Goal: Information Seeking & Learning: Learn about a topic

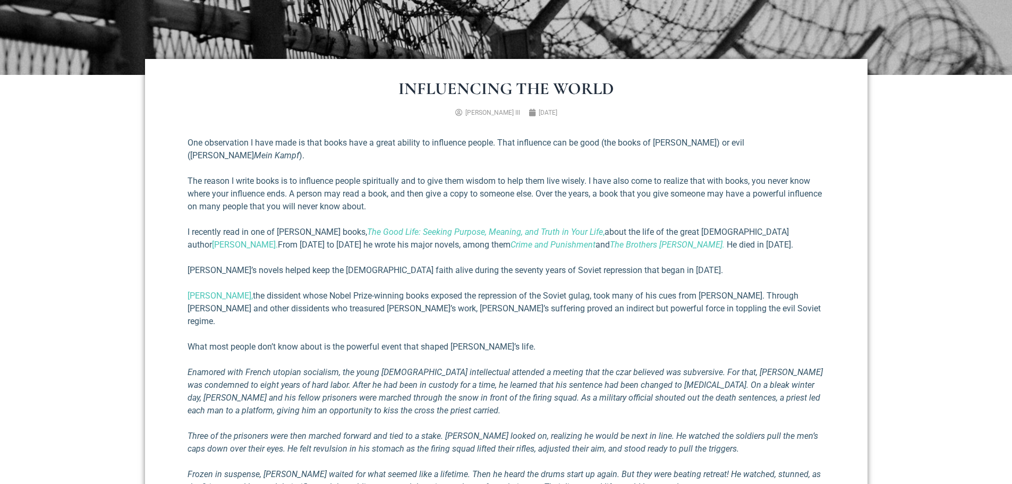
scroll to position [425, 0]
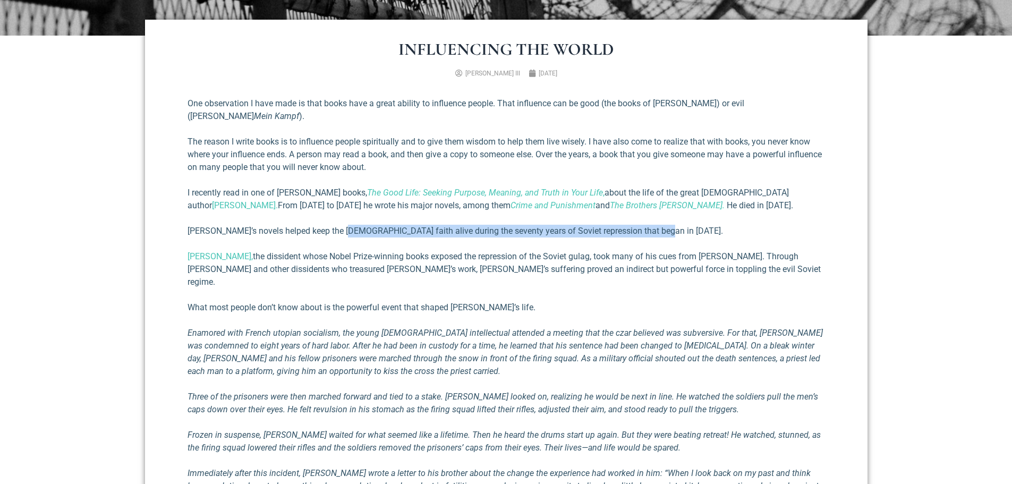
drag, startPoint x: 343, startPoint y: 218, endPoint x: 651, endPoint y: 222, distance: 307.7
click at [651, 225] on p "[PERSON_NAME]’s novels helped keep the [DEMOGRAPHIC_DATA] faith alive during th…" at bounding box center [507, 231] width 638 height 13
drag, startPoint x: 656, startPoint y: 215, endPoint x: 186, endPoint y: 211, distance: 470.3
click at [186, 211] on div "Influencing the World [PERSON_NAME] III [DATE] One observation I have made is t…" at bounding box center [506, 353] width 723 height 666
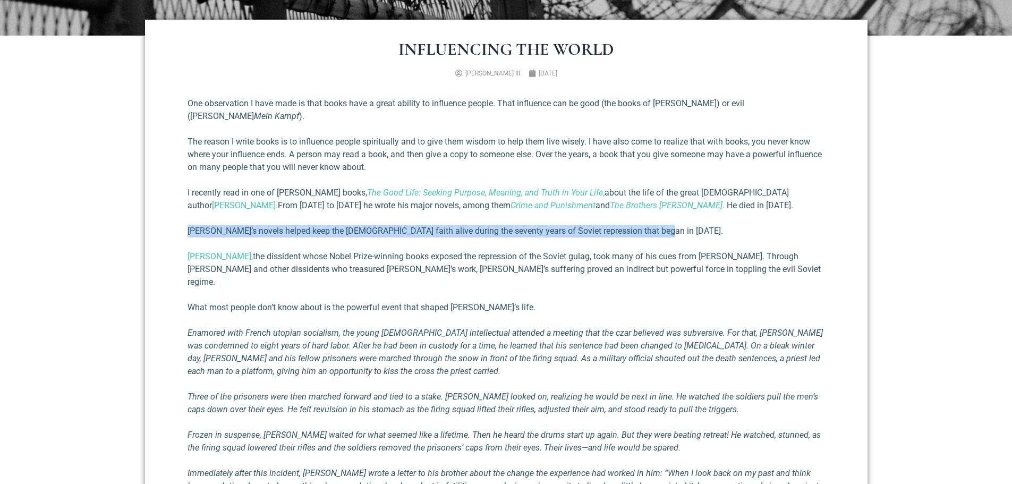
click at [689, 225] on p "[PERSON_NAME]’s novels helped keep the [DEMOGRAPHIC_DATA] faith alive during th…" at bounding box center [507, 231] width 638 height 13
drag, startPoint x: 679, startPoint y: 219, endPoint x: 195, endPoint y: 216, distance: 483.6
click at [188, 225] on p "[PERSON_NAME]’s novels helped keep the [DEMOGRAPHIC_DATA] faith alive during th…" at bounding box center [507, 231] width 638 height 13
click at [247, 225] on p "[PERSON_NAME]’s novels helped keep the [DEMOGRAPHIC_DATA] faith alive during th…" at bounding box center [507, 231] width 638 height 13
drag, startPoint x: 270, startPoint y: 215, endPoint x: 476, endPoint y: 217, distance: 205.7
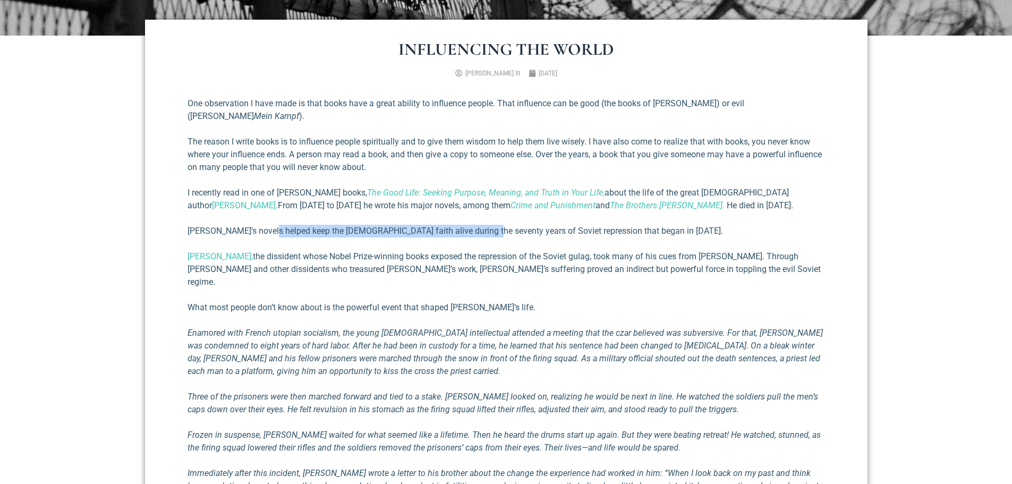
click at [476, 225] on p "[PERSON_NAME]’s novels helped keep the [DEMOGRAPHIC_DATA] faith alive during th…" at bounding box center [507, 231] width 638 height 13
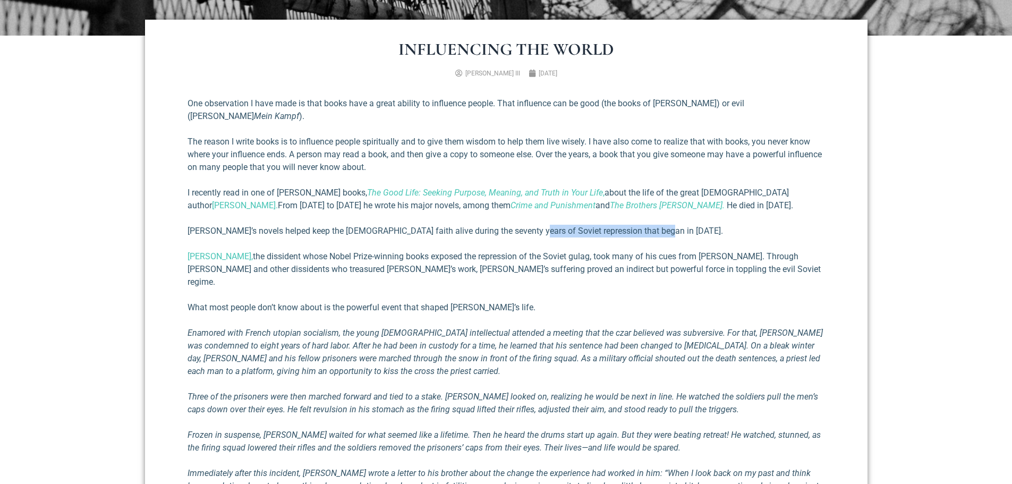
drag, startPoint x: 523, startPoint y: 222, endPoint x: 661, endPoint y: 217, distance: 138.3
click at [661, 225] on p "[PERSON_NAME]’s novels helped keep the [DEMOGRAPHIC_DATA] faith alive during th…" at bounding box center [507, 231] width 638 height 13
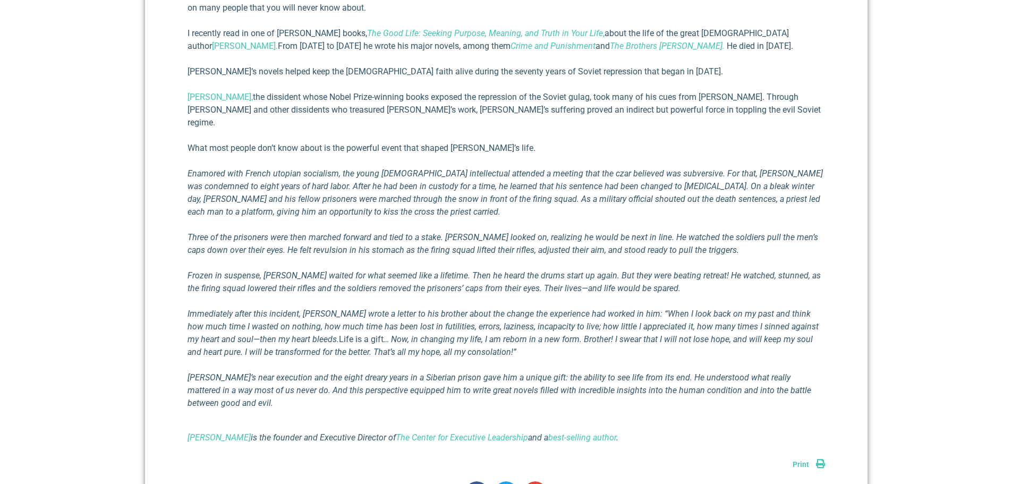
scroll to position [638, 0]
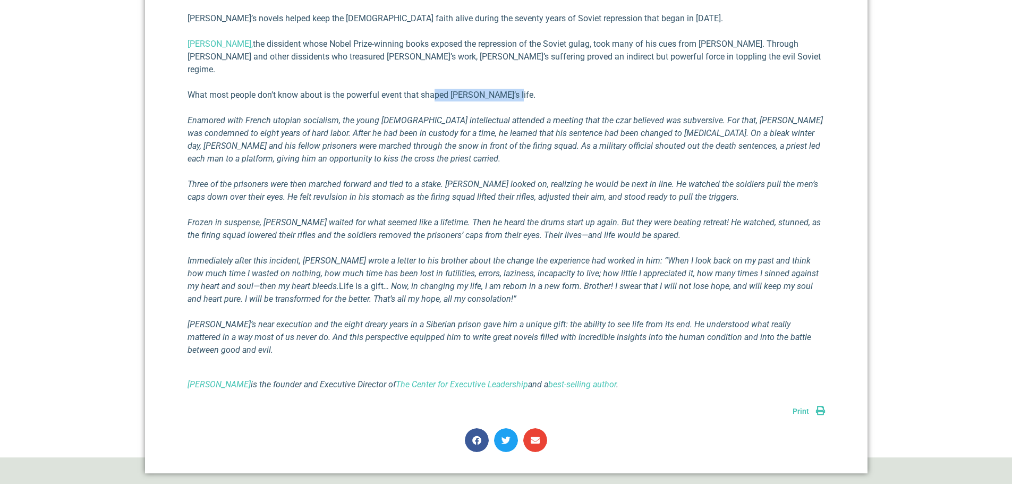
drag, startPoint x: 516, startPoint y: 75, endPoint x: 431, endPoint y: 68, distance: 85.3
click at [431, 89] on p "What most people don’t know about is the powerful event that shaped [PERSON_NAM…" at bounding box center [507, 95] width 638 height 13
drag, startPoint x: 476, startPoint y: 68, endPoint x: 533, endPoint y: 70, distance: 57.4
click at [533, 89] on p "What most people don’t know about is the powerful event that shaped [PERSON_NAM…" at bounding box center [507, 95] width 638 height 13
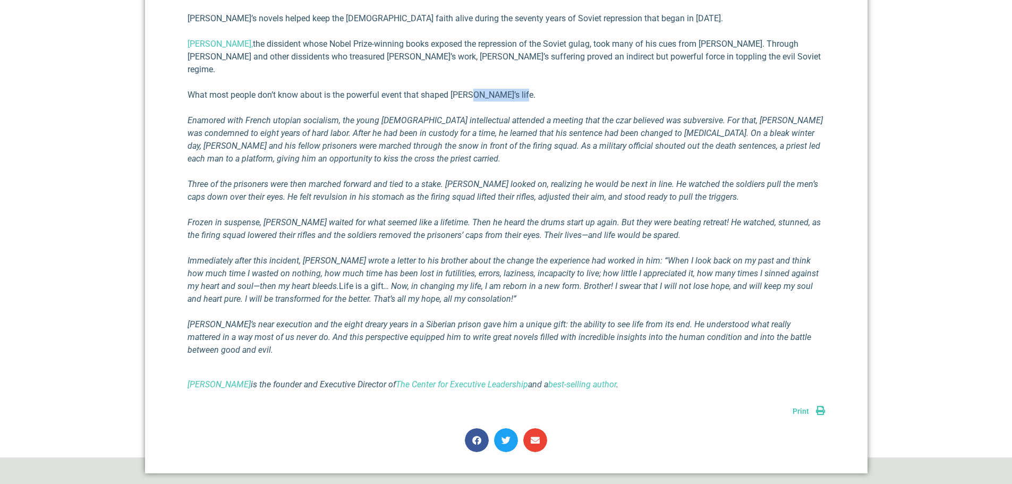
click at [534, 89] on p "What most people don’t know about is the powerful event that shaped [PERSON_NAM…" at bounding box center [507, 95] width 638 height 13
drag, startPoint x: 495, startPoint y: 70, endPoint x: 395, endPoint y: 65, distance: 100.0
click at [399, 89] on p "What most people don’t know about is the powerful event that shaped [PERSON_NAM…" at bounding box center [507, 95] width 638 height 13
click at [352, 89] on p "What most people don’t know about is the powerful event that shaped [PERSON_NAM…" at bounding box center [507, 95] width 638 height 13
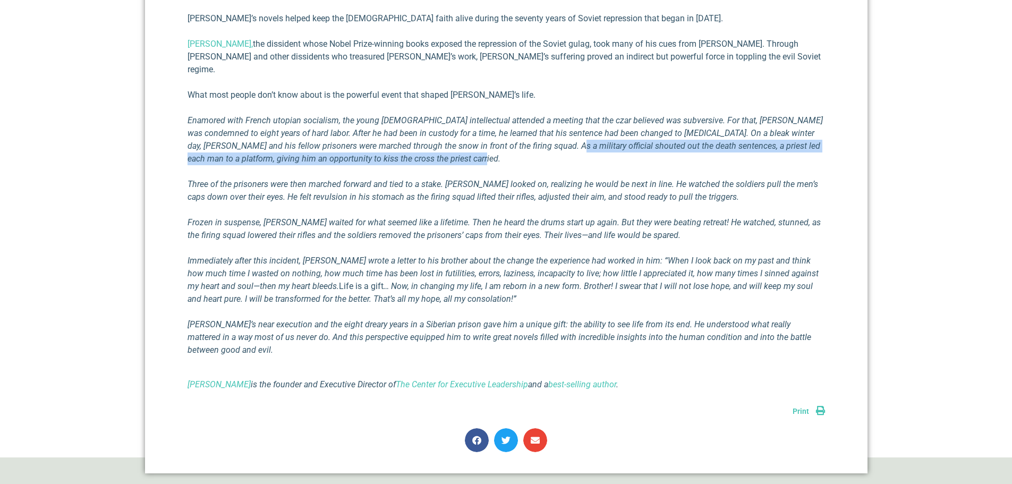
drag, startPoint x: 571, startPoint y: 128, endPoint x: 563, endPoint y: 117, distance: 13.0
click at [563, 117] on p "Enamored with French utopian socialism, the young [DEMOGRAPHIC_DATA] intellectu…" at bounding box center [507, 139] width 638 height 51
click at [563, 117] on em "Enamored with French utopian socialism, the young [DEMOGRAPHIC_DATA] intellectu…" at bounding box center [506, 139] width 636 height 48
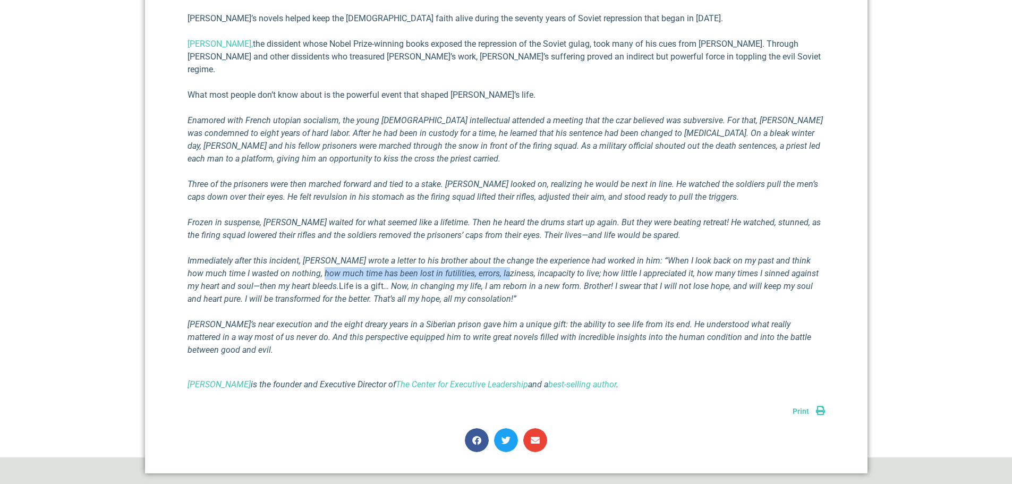
drag, startPoint x: 314, startPoint y: 245, endPoint x: 496, endPoint y: 250, distance: 181.8
click at [496, 256] on em "Immediately after this incident, [PERSON_NAME] wrote a letter to his brother ab…" at bounding box center [503, 274] width 631 height 36
drag, startPoint x: 530, startPoint y: 268, endPoint x: 564, endPoint y: 257, distance: 35.8
click at [562, 257] on p "Immediately after this incident, [PERSON_NAME] wrote a letter to his brother ab…" at bounding box center [507, 280] width 638 height 51
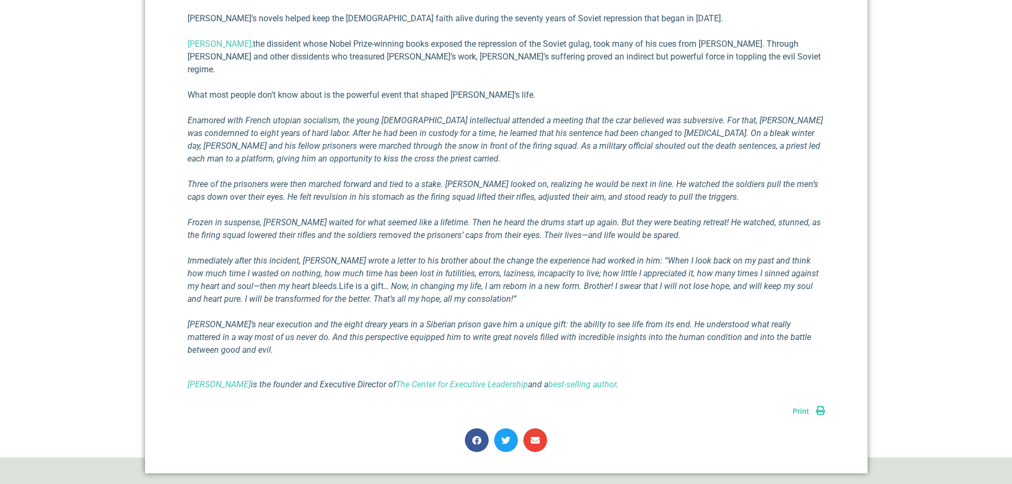
click at [564, 281] on em "… Now, in changing my life, I am reborn in a new form. Brother! I swear that I …" at bounding box center [500, 292] width 625 height 23
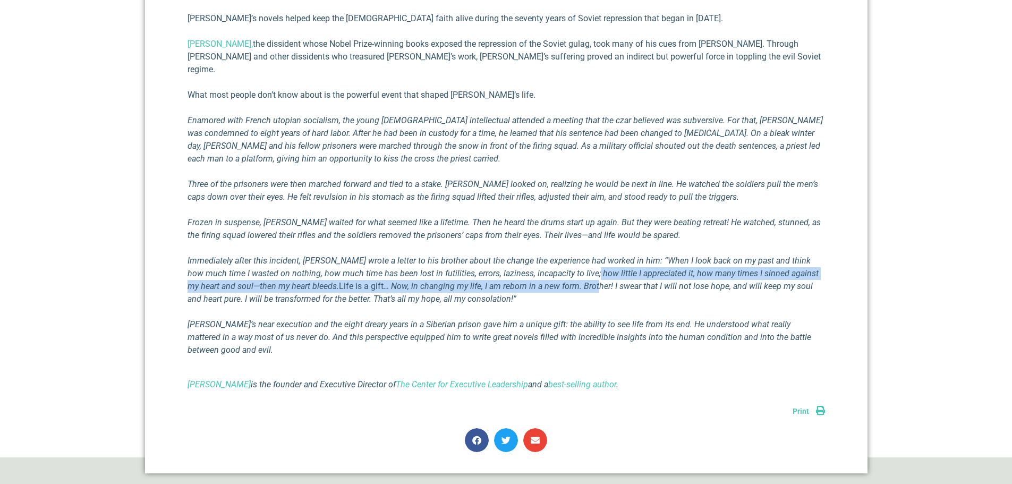
drag, startPoint x: 583, startPoint y: 265, endPoint x: 584, endPoint y: 251, distance: 14.4
click at [584, 255] on p "Immediately after this incident, [PERSON_NAME] wrote a letter to his brother ab…" at bounding box center [507, 280] width 638 height 51
click at [584, 256] on em "Immediately after this incident, [PERSON_NAME] wrote a letter to his brother ab…" at bounding box center [503, 274] width 631 height 36
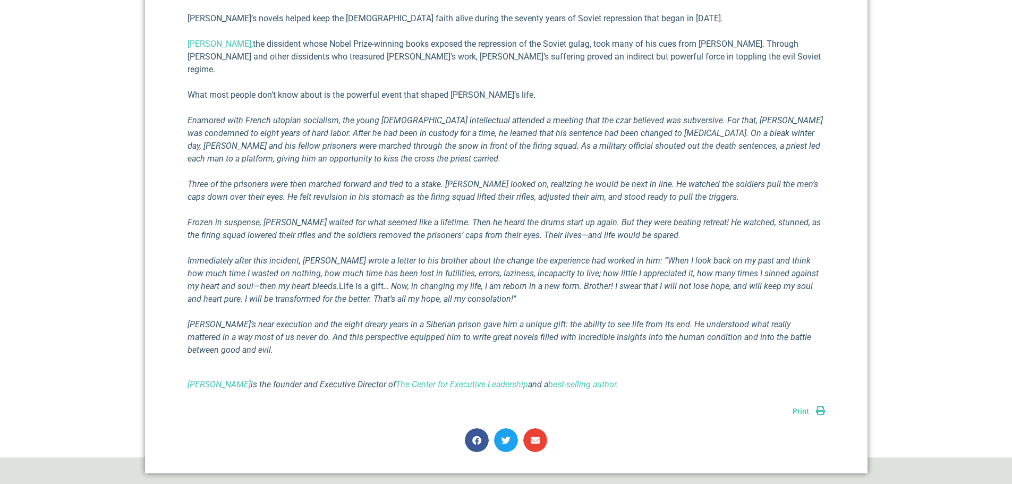
drag, startPoint x: 692, startPoint y: 269, endPoint x: 645, endPoint y: 257, distance: 48.2
click at [645, 257] on p "Immediately after this incident, [PERSON_NAME] wrote a letter to his brother ab…" at bounding box center [507, 280] width 638 height 51
click at [645, 281] on em "… Now, in changing my life, I am reborn in a new form. Brother! I swear that I …" at bounding box center [500, 292] width 625 height 23
drag, startPoint x: 667, startPoint y: 273, endPoint x: 612, endPoint y: 260, distance: 56.7
click at [612, 260] on p "Immediately after this incident, [PERSON_NAME] wrote a letter to his brother ab…" at bounding box center [507, 280] width 638 height 51
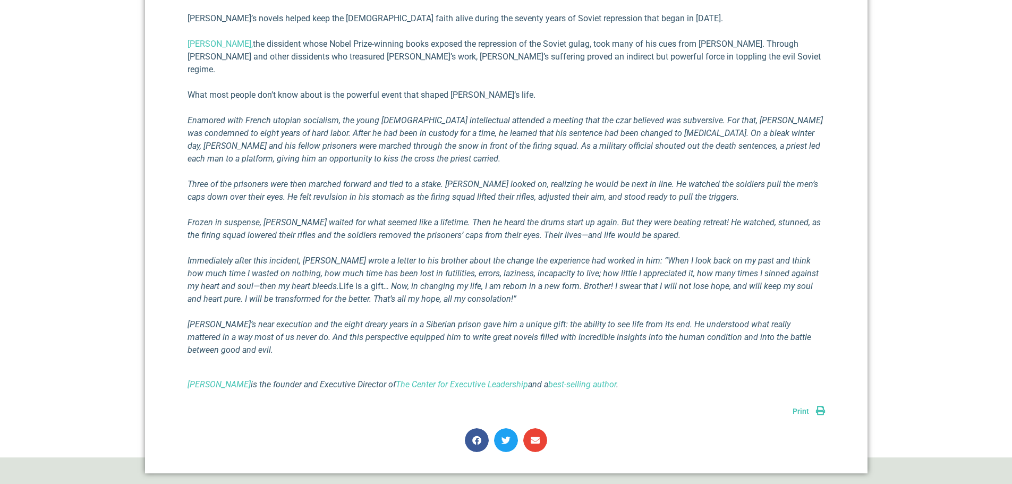
click at [612, 281] on em "… Now, in changing my life, I am reborn in a new form. Brother! I swear that I …" at bounding box center [500, 292] width 625 height 23
drag, startPoint x: 553, startPoint y: 275, endPoint x: 549, endPoint y: 260, distance: 15.5
click at [549, 260] on p "Immediately after this incident, [PERSON_NAME] wrote a letter to his brother ab…" at bounding box center [507, 280] width 638 height 51
click at [549, 281] on em "… Now, in changing my life, I am reborn in a new form. Brother! I swear that I …" at bounding box center [500, 292] width 625 height 23
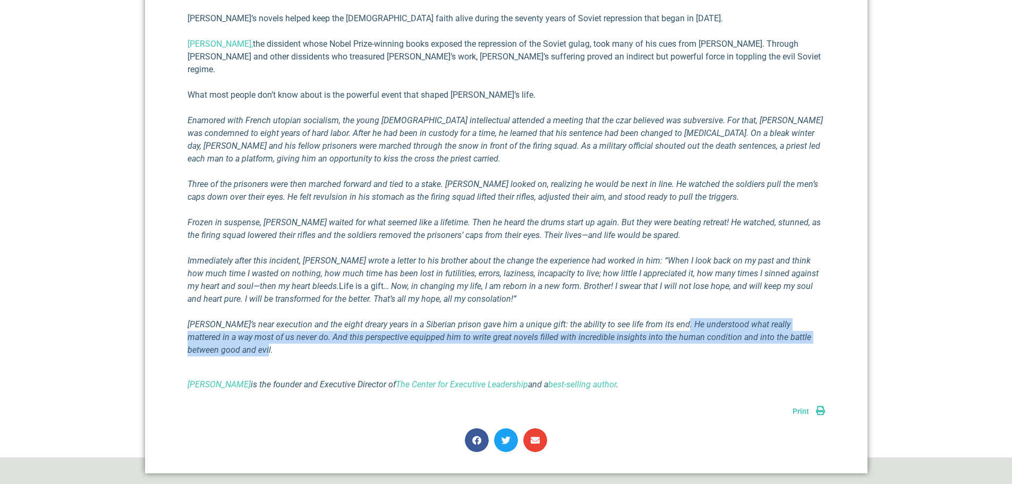
drag, startPoint x: 664, startPoint y: 323, endPoint x: 677, endPoint y: 297, distance: 28.8
click at [677, 318] on p "[PERSON_NAME]’s near execution and the eight dreary years in a Siberian prison …" at bounding box center [507, 337] width 638 height 38
click at [685, 323] on p "[PERSON_NAME]’s near execution and the eight dreary years in a Siberian prison …" at bounding box center [507, 337] width 638 height 38
click at [434, 326] on p "[PERSON_NAME]’s near execution and the eight dreary years in a Siberian prison …" at bounding box center [507, 337] width 638 height 38
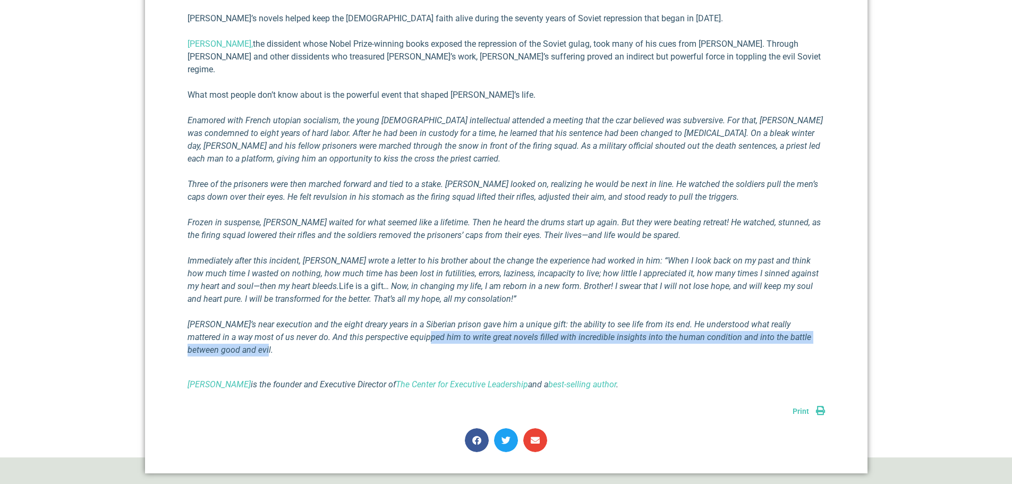
drag, startPoint x: 421, startPoint y: 327, endPoint x: 386, endPoint y: 314, distance: 38.0
click at [386, 318] on p "[PERSON_NAME]’s near execution and the eight dreary years in a Siberian prison …" at bounding box center [507, 337] width 638 height 38
click at [386, 319] on em "[PERSON_NAME]’s near execution and the eight dreary years in a Siberian prison …" at bounding box center [500, 337] width 624 height 36
drag, startPoint x: 615, startPoint y: 321, endPoint x: 608, endPoint y: 310, distance: 13.6
click at [608, 318] on p "[PERSON_NAME]’s near execution and the eight dreary years in a Siberian prison …" at bounding box center [507, 337] width 638 height 38
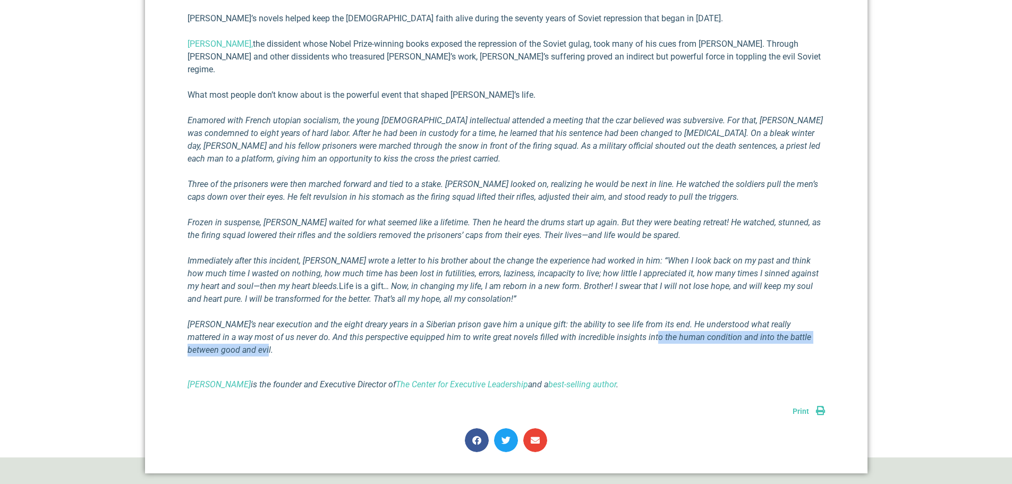
click at [608, 319] on em "[PERSON_NAME]’s near execution and the eight dreary years in a Siberian prison …" at bounding box center [500, 337] width 624 height 36
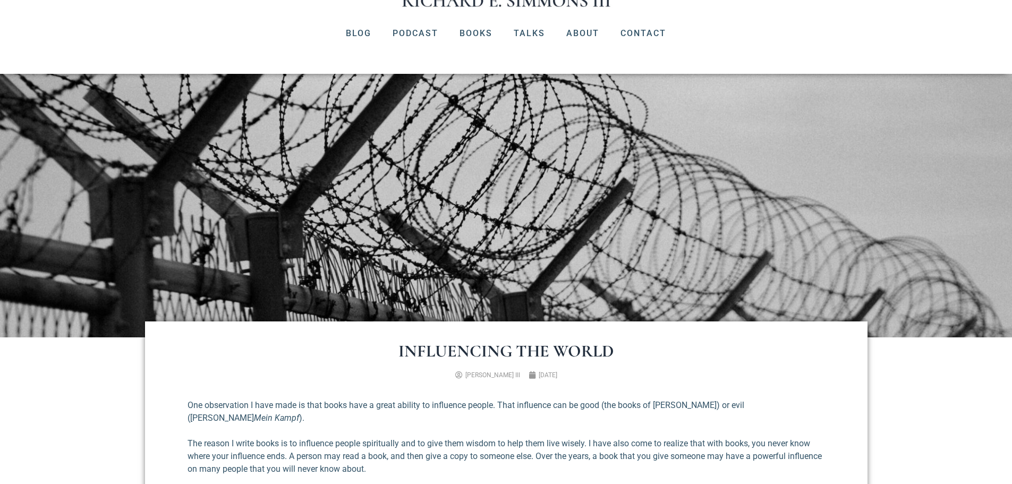
scroll to position [0, 0]
